Goal: Check status: Check status

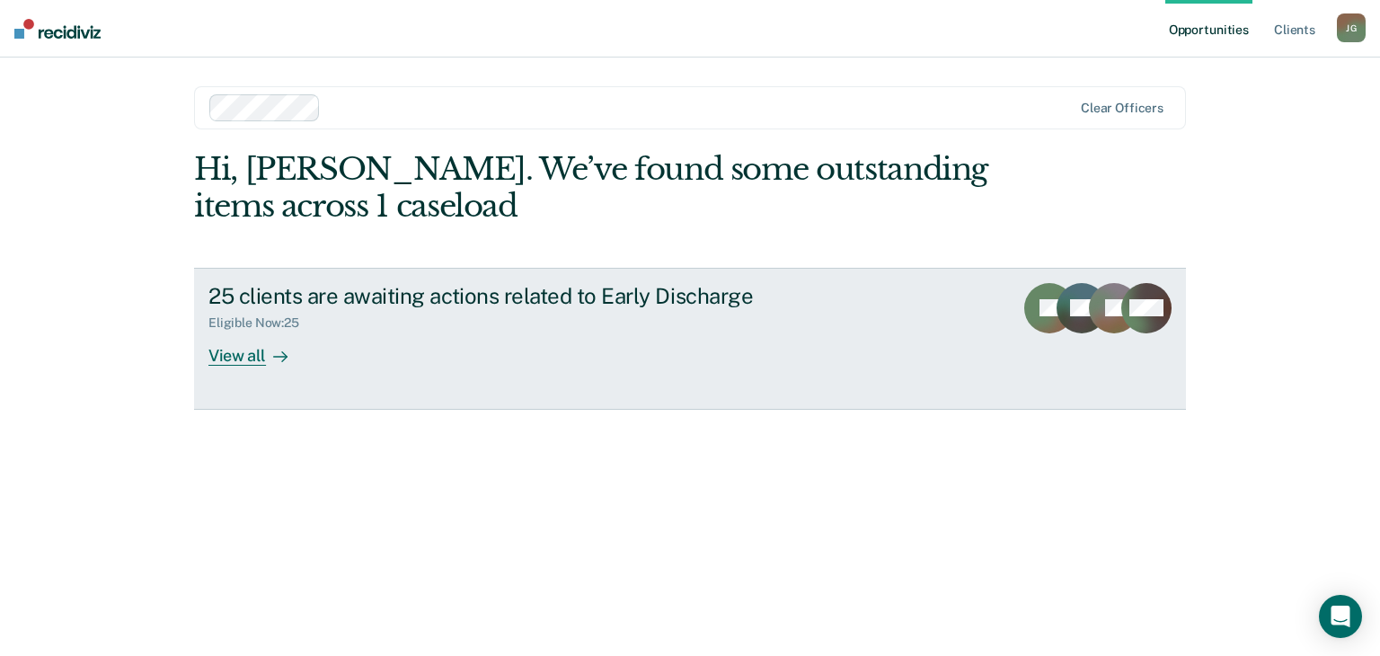
click at [246, 353] on div "View all" at bounding box center [258, 348] width 101 height 35
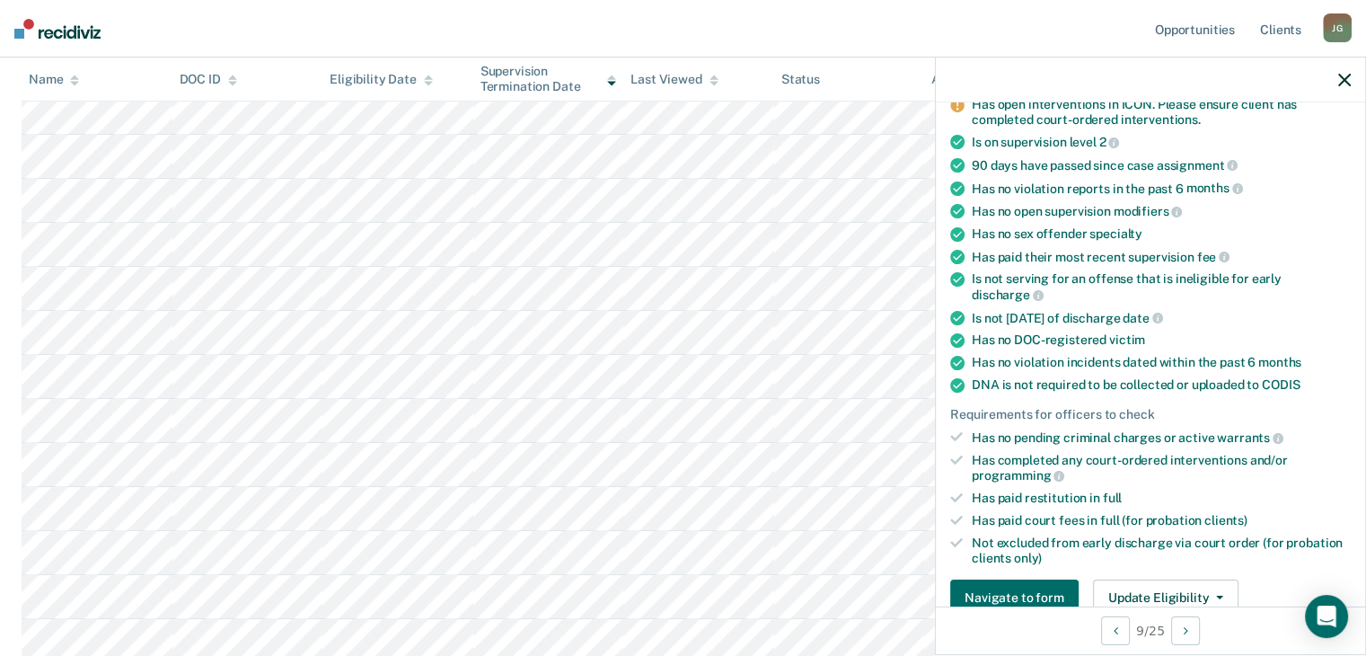
scroll to position [269, 0]
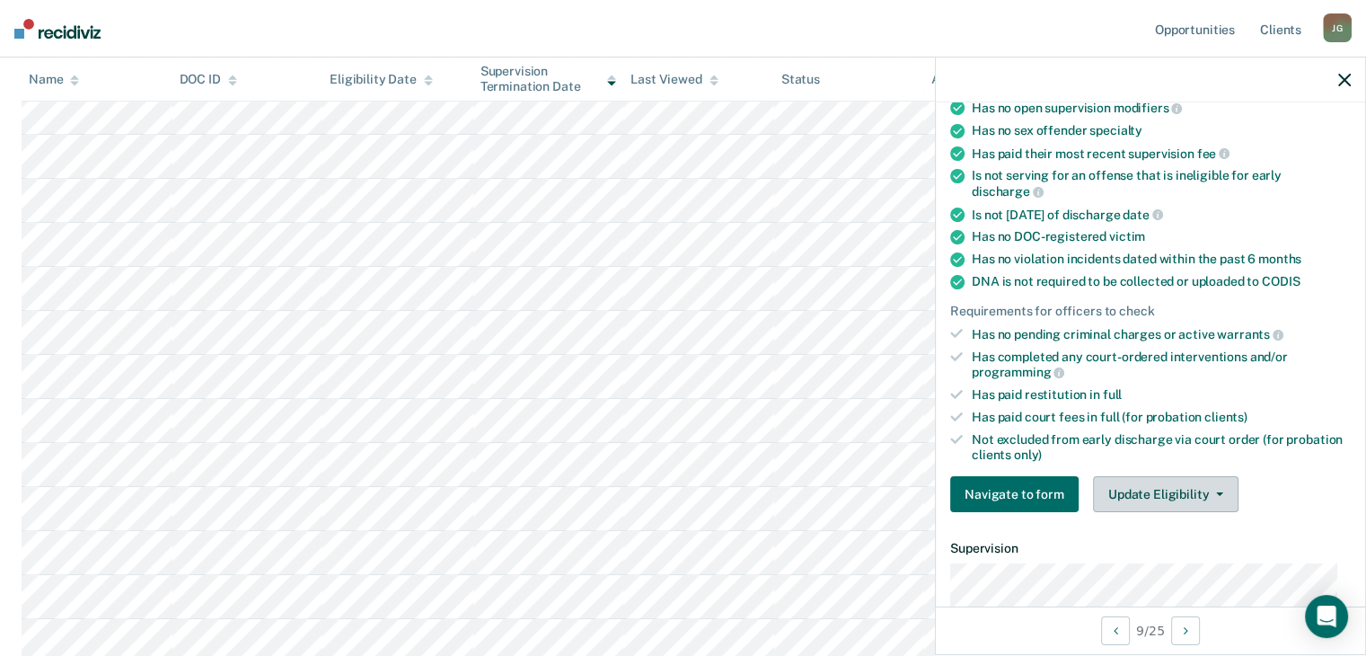
click at [1145, 493] on button "Update Eligibility" at bounding box center [1166, 494] width 146 height 36
click at [1161, 453] on div "Not excluded from early discharge via court order (for probation clients only)" at bounding box center [1161, 447] width 379 height 31
click at [1150, 476] on button "Update Eligibility" at bounding box center [1166, 494] width 146 height 36
click at [1149, 455] on div "Requirements validated by data from ICON Has open interventions in ICON. Please…" at bounding box center [1150, 235] width 429 height 584
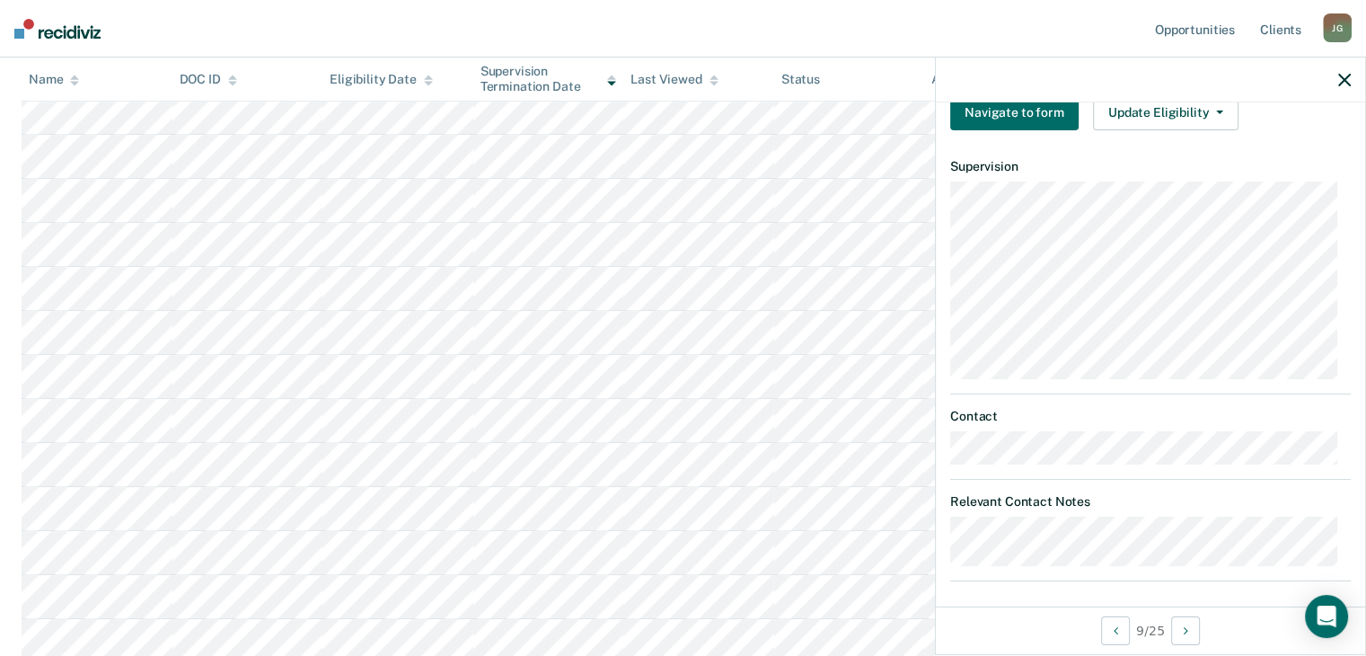
scroll to position [653, 0]
